Goal: Information Seeking & Learning: Learn about a topic

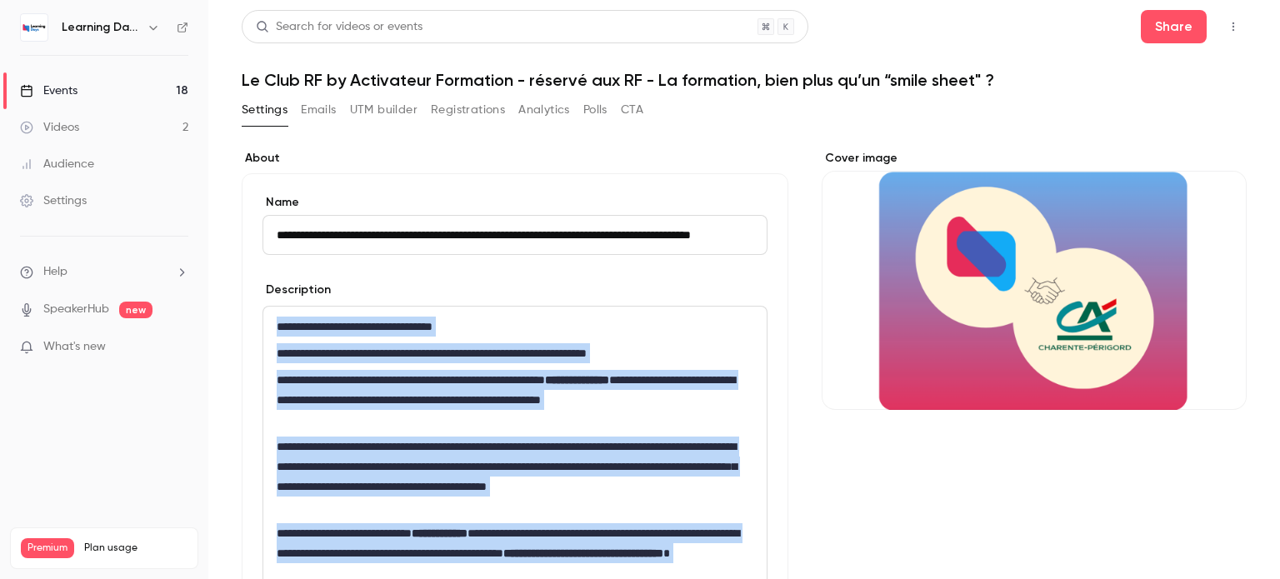
click at [53, 90] on div "Events" at bounding box center [48, 90] width 57 height 17
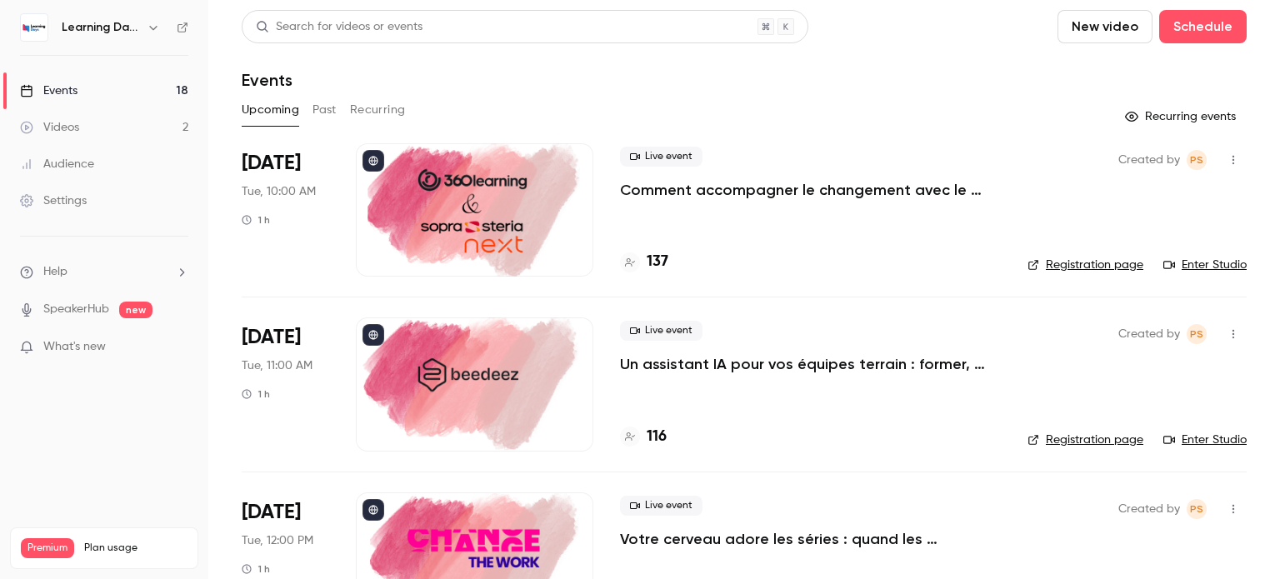
click at [883, 195] on p "Comment accompagner le changement avec le skills-based learning ?" at bounding box center [810, 190] width 381 height 20
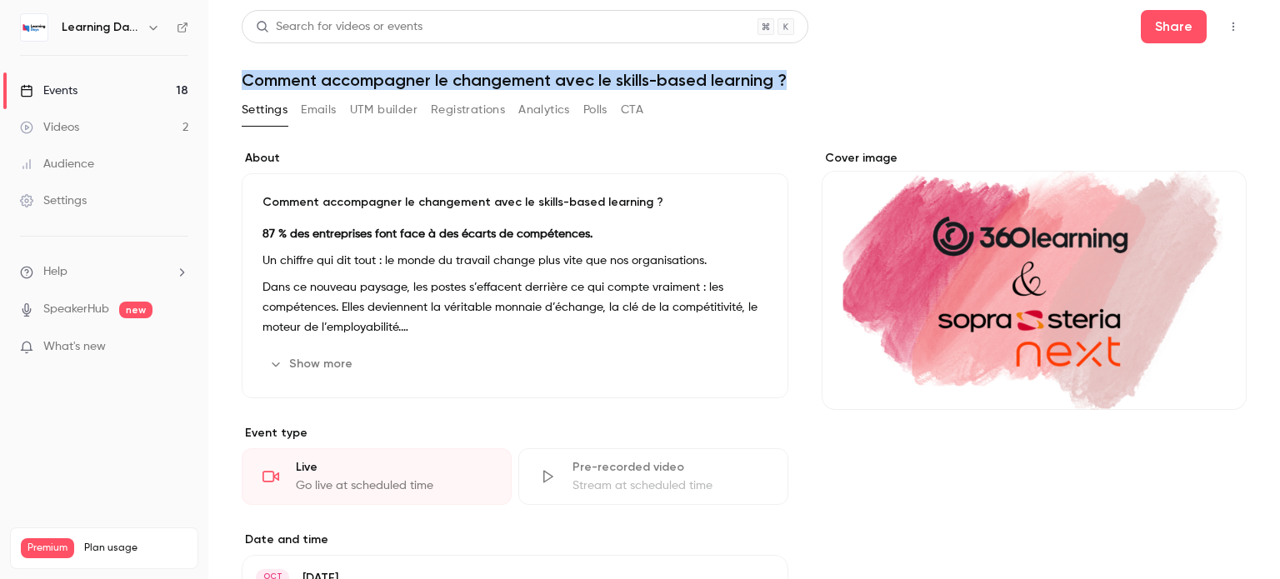
drag, startPoint x: 796, startPoint y: 81, endPoint x: 247, endPoint y: 79, distance: 549.1
click at [247, 79] on h1 "Comment accompagner le changement avec le skills-based learning ?" at bounding box center [744, 80] width 1005 height 20
copy h1 "Comment accompagner le changement avec le skills-based learning ?"
click at [63, 92] on div "Events" at bounding box center [48, 90] width 57 height 17
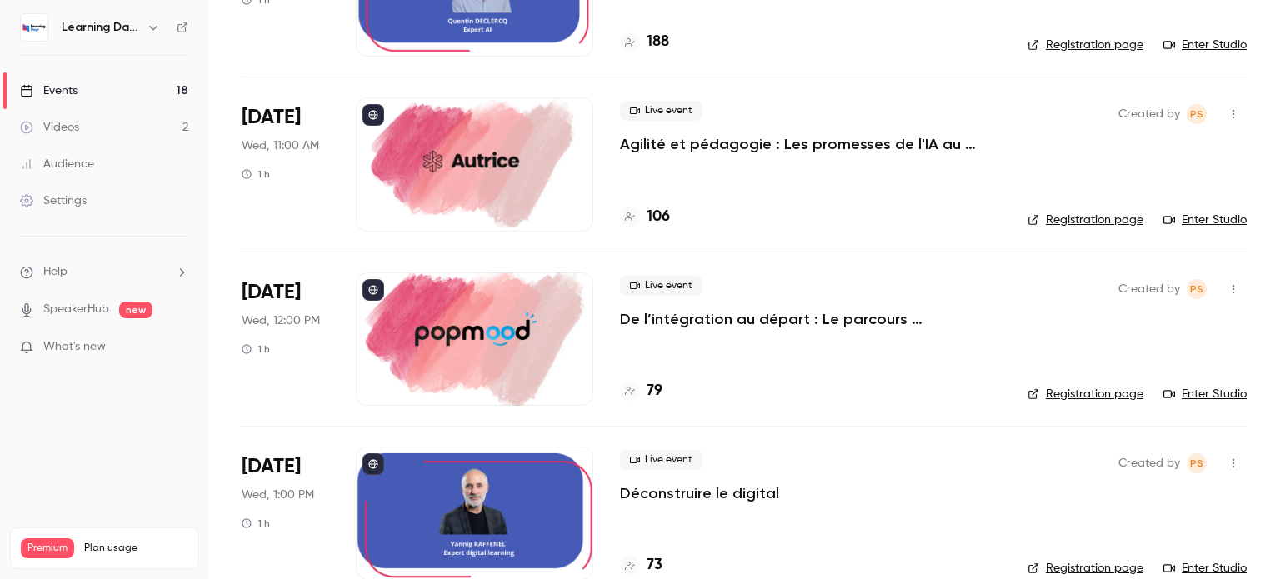
scroll to position [1268, 0]
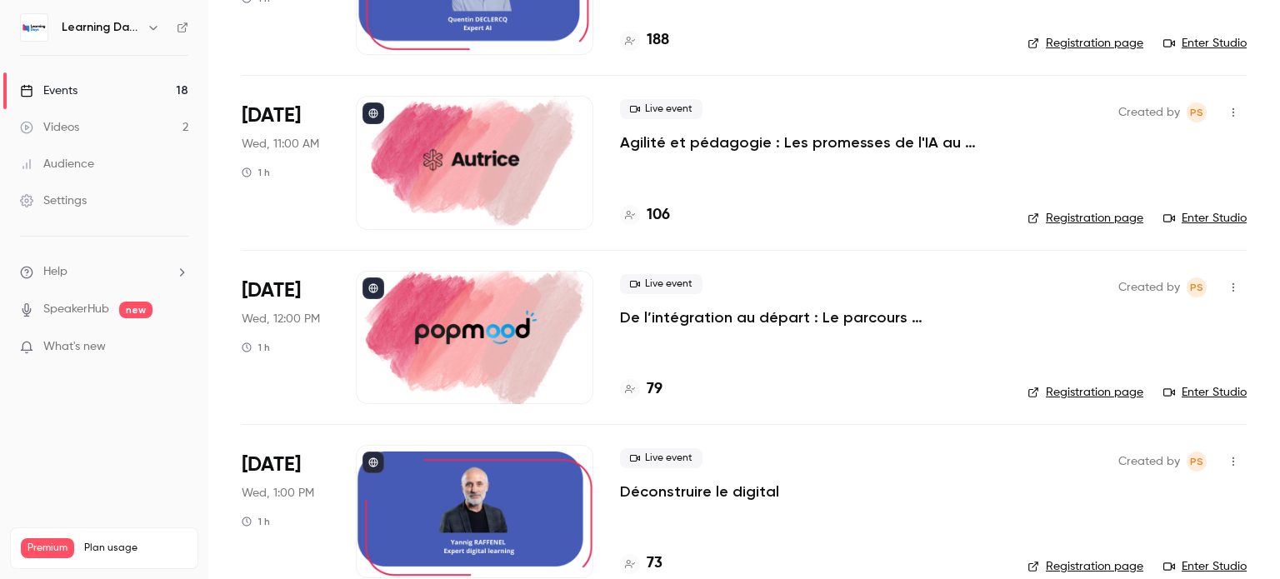
click at [713, 137] on p "Agilité et pédagogie : Les promesses de l'IA au service de l'expérience apprena…" at bounding box center [810, 142] width 381 height 20
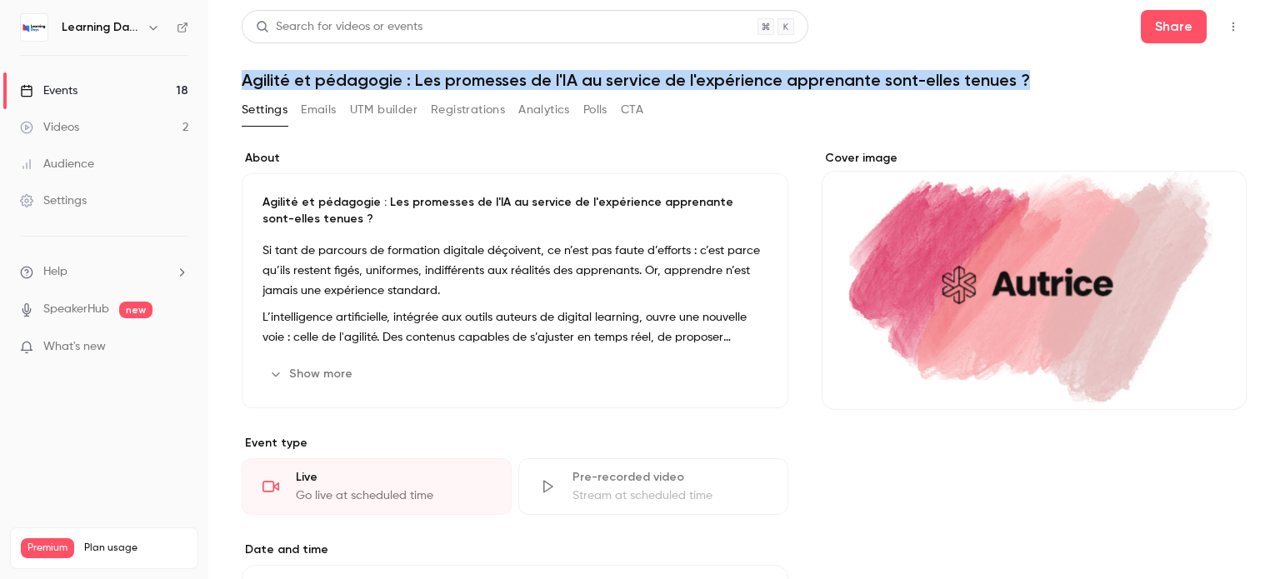
drag, startPoint x: 1048, startPoint y: 79, endPoint x: 220, endPoint y: 75, distance: 828.3
click at [220, 75] on main "Search for videos or events Share Agilité et pédagogie : Les promesses de l'IA …" at bounding box center [744, 289] width 1072 height 579
copy h1 "Agilité et pédagogie : Les promesses de l'IA au service de l'expérience apprena…"
